Goal: Task Accomplishment & Management: Manage account settings

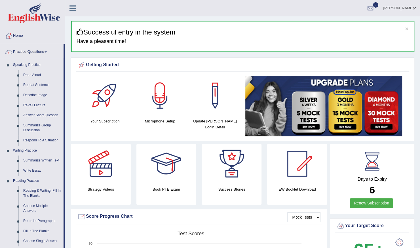
click at [106, 11] on div "[PERSON_NAME] Toggle navigation Username: ShilaS Access Type: Online Subscripti…" at bounding box center [242, 8] width 354 height 16
click at [73, 6] on icon at bounding box center [72, 8] width 7 height 7
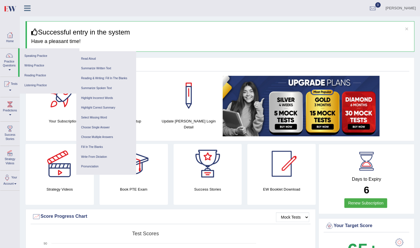
click at [154, 61] on div "Getting Started" at bounding box center [220, 66] width 378 height 11
click at [150, 46] on div "× Successful entry in the system Have a pleasant time!" at bounding box center [219, 36] width 388 height 31
drag, startPoint x: 161, startPoint y: 58, endPoint x: 8, endPoint y: 78, distance: 154.0
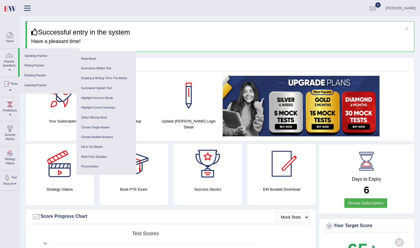
click at [9, 41] on link "Home" at bounding box center [9, 37] width 19 height 18
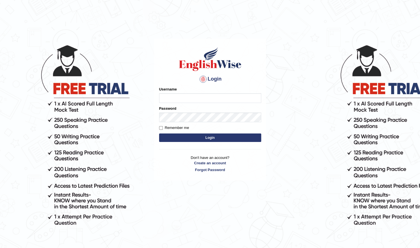
type input "Shilas"
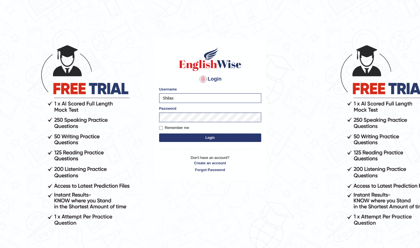
click at [223, 136] on button "Login" at bounding box center [210, 138] width 102 height 8
